Goal: Information Seeking & Learning: Find specific page/section

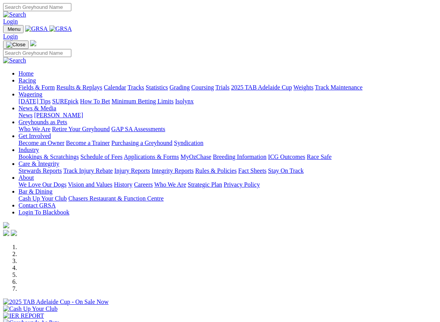
click at [56, 105] on link "News & Media" at bounding box center [38, 108] width 38 height 7
click at [32, 112] on link "News" at bounding box center [26, 115] width 14 height 7
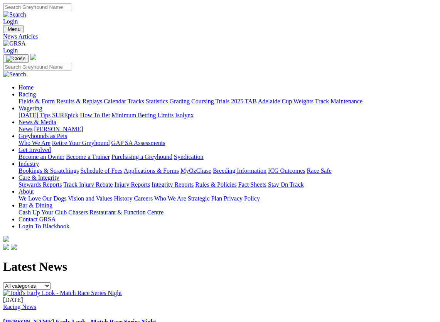
click at [56, 119] on link "News & Media" at bounding box center [38, 122] width 38 height 7
click at [59, 174] on link "Care & Integrity" at bounding box center [39, 177] width 41 height 7
click at [49, 181] on link "Stewards Reports" at bounding box center [40, 184] width 43 height 7
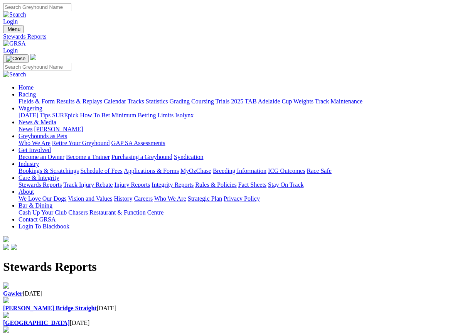
click at [30, 12] on div "Login" at bounding box center [227, 14] width 449 height 22
click at [22, 3] on div "Login" at bounding box center [227, 14] width 449 height 22
click at [59, 174] on link "Care & Integrity" at bounding box center [39, 177] width 41 height 7
click at [194, 181] on link "Integrity Reports" at bounding box center [173, 184] width 42 height 7
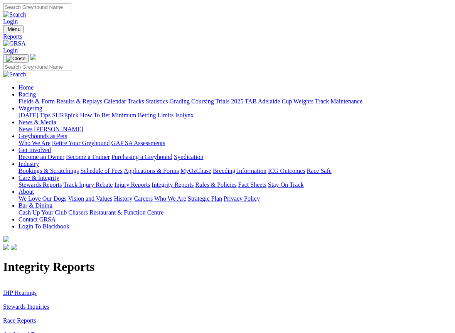
scroll to position [0, 0]
click at [11, 289] on link "IHP Hearings" at bounding box center [20, 292] width 34 height 7
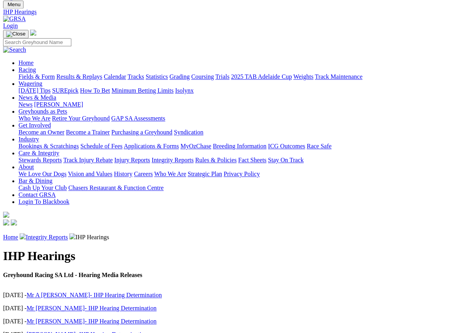
scroll to position [25, 0]
